Goal: Task Accomplishment & Management: Use online tool/utility

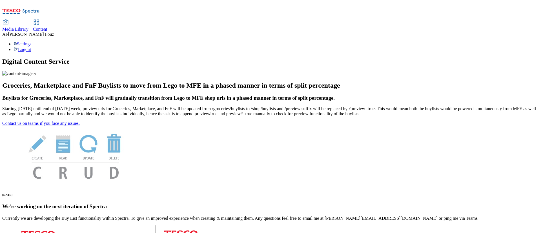
click at [47, 27] on span "Content" at bounding box center [40, 29] width 14 height 5
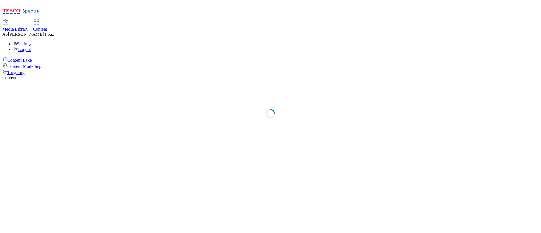
select select "ghs-uk"
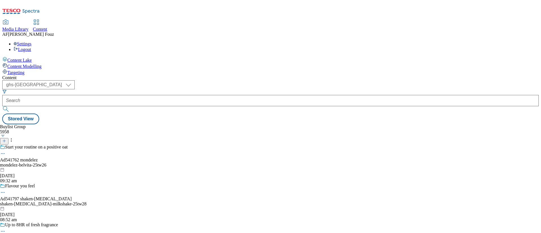
click at [6, 139] on icon at bounding box center [4, 141] width 4 height 4
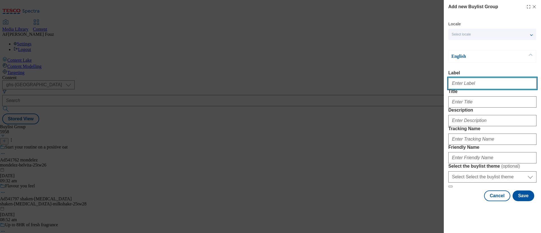
click at [463, 85] on input "Label" at bounding box center [492, 83] width 88 height 11
paste input "TUK011792"
type input "TUK011792"
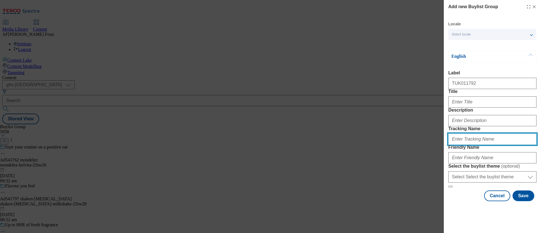
click at [477, 145] on input "Tracking Name" at bounding box center [492, 139] width 88 height 11
type input "d"
paste input "TUK011792"
type input "DH_TUK011792"
click at [468, 97] on form "Label TUK011792 Title Description Tracking Name DH_TUK011792 Friendly Name Sele…" at bounding box center [492, 128] width 88 height 117
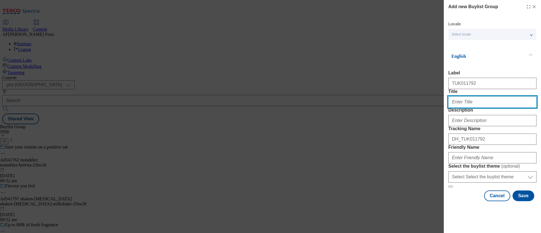
click at [466, 108] on input "Title" at bounding box center [492, 101] width 88 height 11
paste input "NIVEA Q10 Body Serum-Lotion"
type input "NIVEA Q10 Body Serum-Lotion"
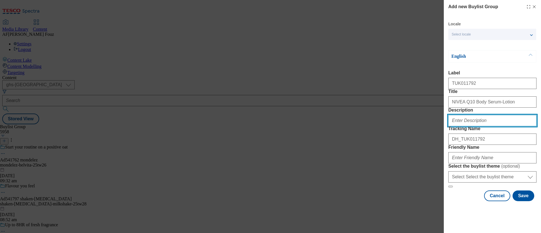
click at [476, 126] on input "Description" at bounding box center [492, 120] width 88 height 11
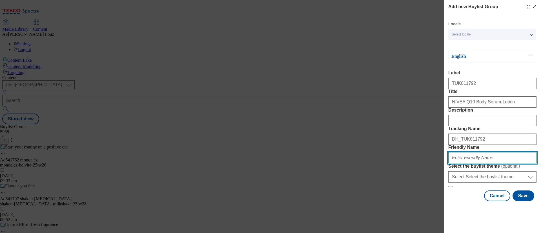
click at [481, 163] on input "Friendly Name" at bounding box center [492, 157] width 88 height 11
type input "bdf-nivea-25tw26"
click at [472, 163] on input "bdf-nivea-25tw26" at bounding box center [492, 157] width 88 height 11
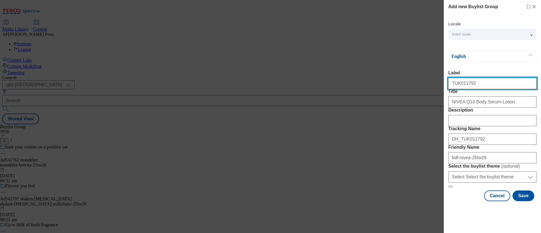
click at [461, 84] on input "TUK011792" at bounding box center [492, 83] width 88 height 11
click at [532, 5] on icon "Modal" at bounding box center [534, 7] width 5 height 5
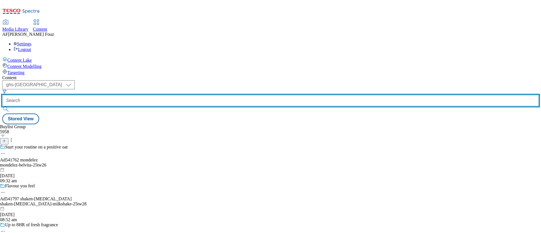
click at [131, 95] on input "text" at bounding box center [270, 100] width 536 height 11
paste input "TUK011792"
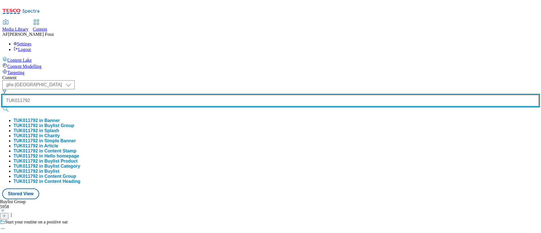
type input "TUK011792"
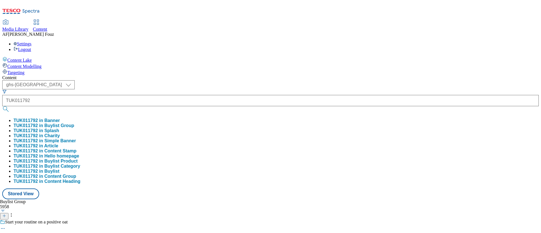
click at [10, 106] on button "submit" at bounding box center [6, 109] width 8 height 6
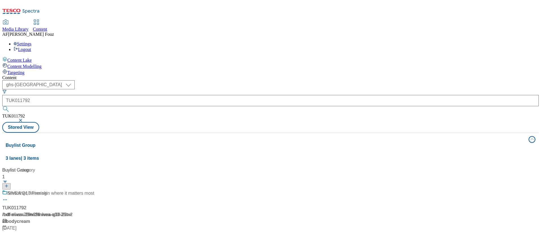
click at [73, 211] on div "/ bdf-nivea-25tw26 / nivea-q10-25tw26 / bodycream" at bounding box center [37, 218] width 70 height 14
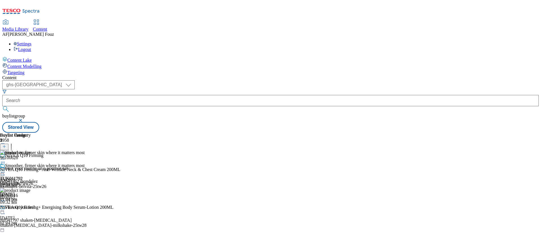
click at [6, 169] on icon at bounding box center [3, 172] width 6 height 6
click at [47, 221] on span "Open Preview Url" at bounding box center [31, 223] width 29 height 4
click at [6, 169] on icon at bounding box center [3, 172] width 6 height 6
